Goal: Obtain resource: Obtain resource

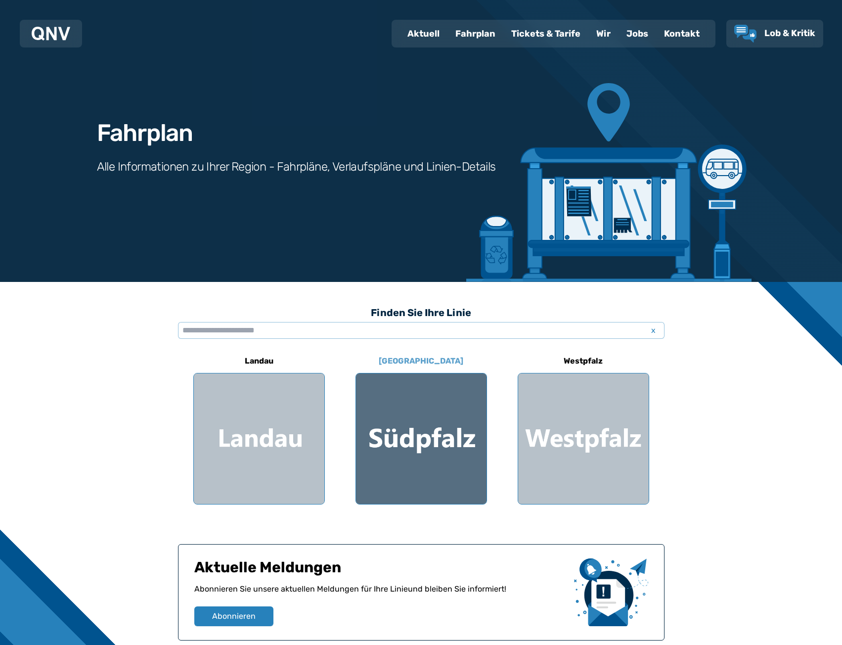
click at [407, 432] on div at bounding box center [421, 438] width 131 height 131
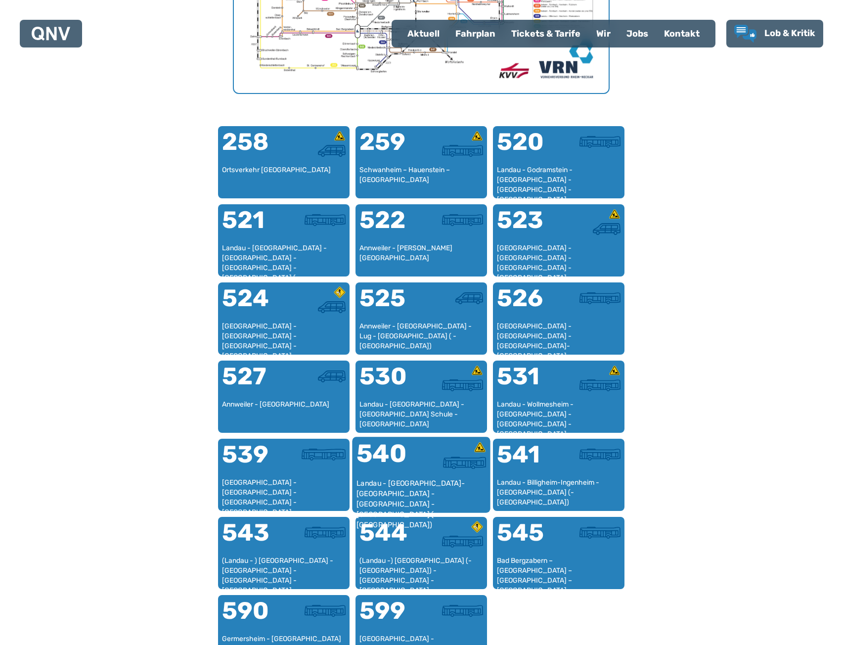
click at [436, 462] on div at bounding box center [453, 462] width 65 height 12
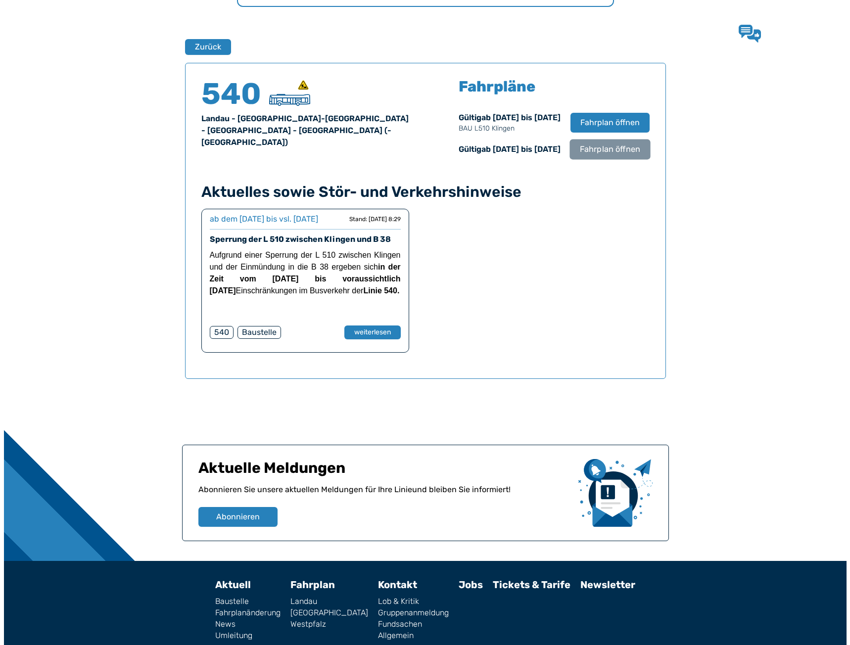
scroll to position [652, 0]
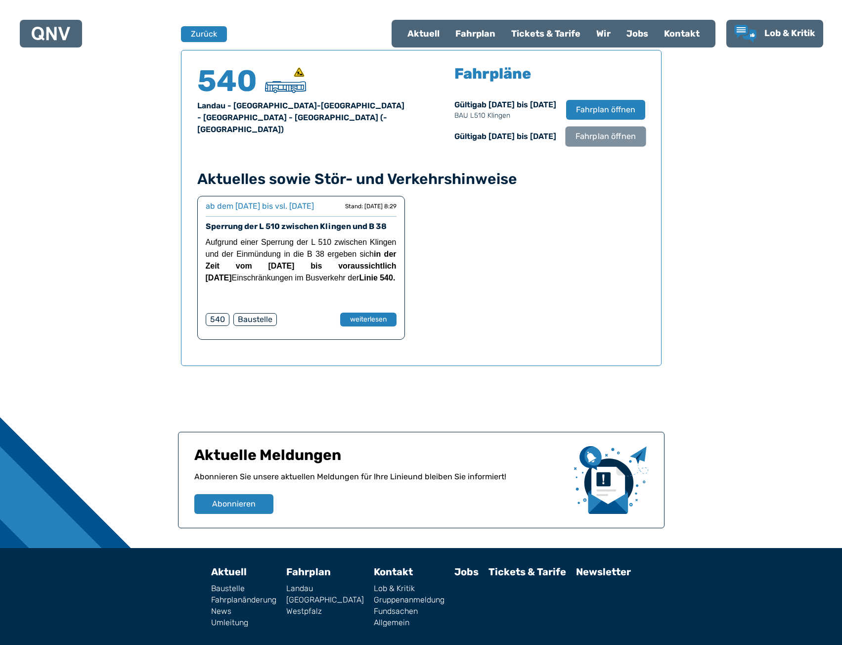
click at [590, 133] on span "Fahrplan öffnen" at bounding box center [605, 137] width 60 height 12
